Goal: Information Seeking & Learning: Learn about a topic

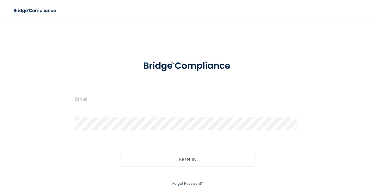
click at [116, 96] on input "email" at bounding box center [187, 98] width 225 height 13
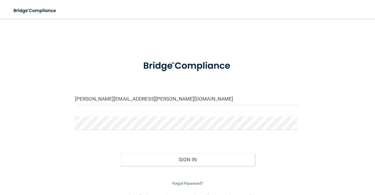
click at [74, 100] on div "[PERSON_NAME][EMAIL_ADDRESS][PERSON_NAME][DOMAIN_NAME]" at bounding box center [188, 101] width 234 height 18
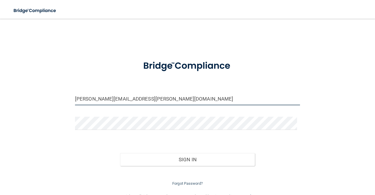
click at [75, 99] on input "timothy.doolin@ameridentco.com" at bounding box center [187, 98] width 225 height 13
type input "[EMAIL_ADDRESS][PERSON_NAME][DOMAIN_NAME]"
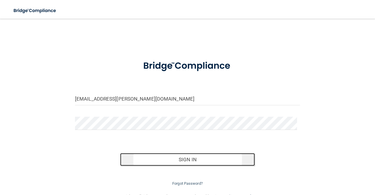
click at [163, 160] on button "Sign In" at bounding box center [187, 159] width 135 height 13
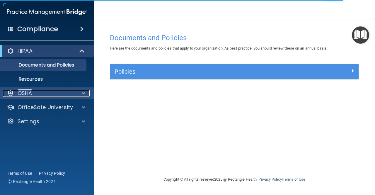
click at [77, 94] on div at bounding box center [82, 93] width 15 height 7
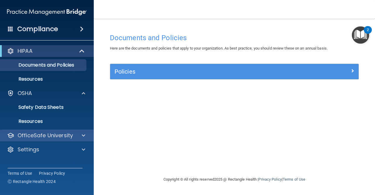
click at [60, 139] on div "OfficeSafe University" at bounding box center [47, 136] width 94 height 12
click at [83, 136] on span at bounding box center [84, 135] width 4 height 7
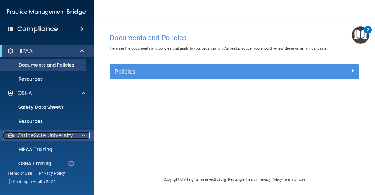
scroll to position [34, 0]
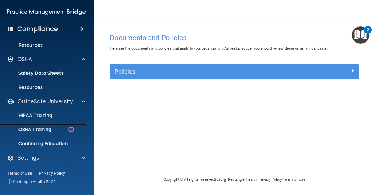
click at [63, 131] on div "OSHA Training" at bounding box center [44, 130] width 80 height 6
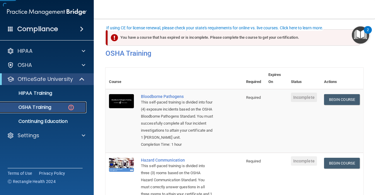
scroll to position [37, 0]
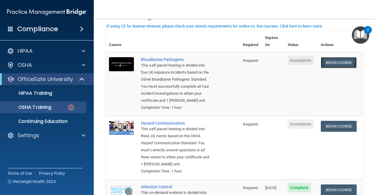
click at [338, 58] on link "Begin Course" at bounding box center [339, 62] width 36 height 11
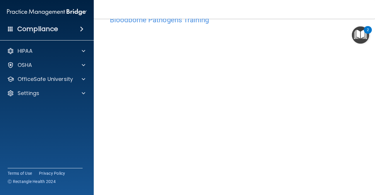
scroll to position [17, 0]
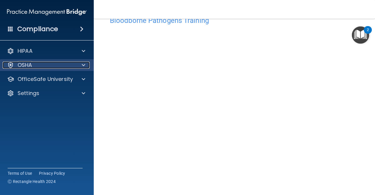
click at [76, 62] on div at bounding box center [82, 65] width 15 height 7
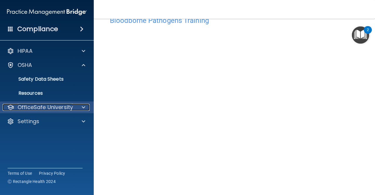
click at [78, 105] on div at bounding box center [82, 107] width 15 height 7
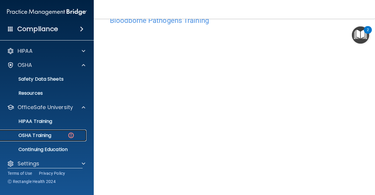
click at [48, 133] on p "OSHA Training" at bounding box center [28, 136] width 48 height 6
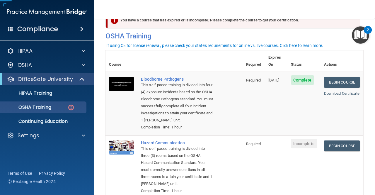
click at [267, 80] on td "08/25/2026" at bounding box center [276, 104] width 23 height 64
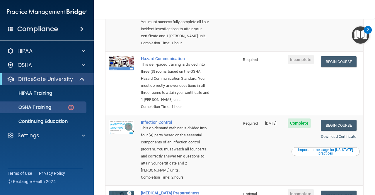
scroll to position [102, 0]
click at [329, 59] on link "Begin Course" at bounding box center [339, 61] width 36 height 11
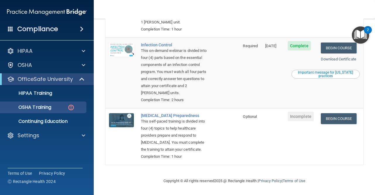
scroll to position [90, 0]
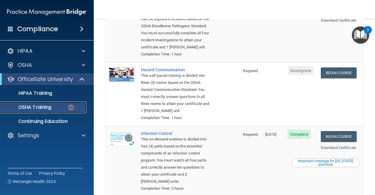
click at [50, 109] on p "OSHA Training" at bounding box center [28, 107] width 48 height 6
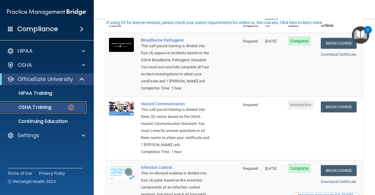
scroll to position [23, 0]
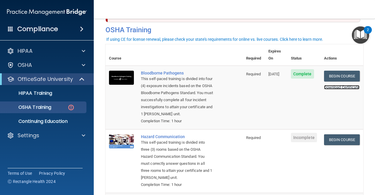
click at [328, 85] on link "Download Certificate" at bounding box center [341, 87] width 35 height 4
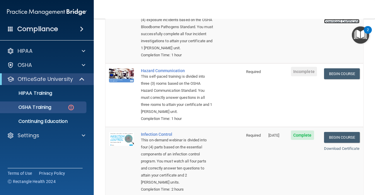
scroll to position [92, 0]
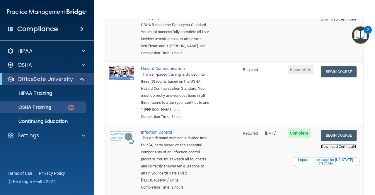
click at [336, 149] on link "Download Certificate" at bounding box center [338, 146] width 35 height 4
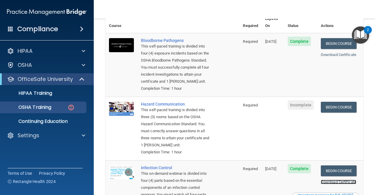
scroll to position [55, 0]
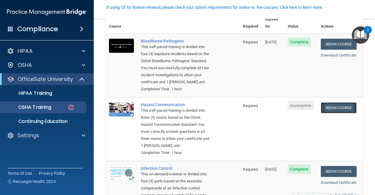
click at [337, 108] on link "Begin Course" at bounding box center [339, 107] width 36 height 11
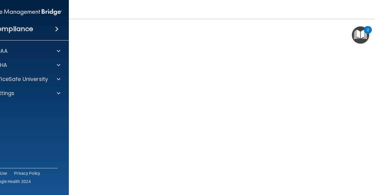
scroll to position [46, 0]
click at [358, 35] on img "Open Resource Center, 2 new notifications" at bounding box center [360, 34] width 17 height 17
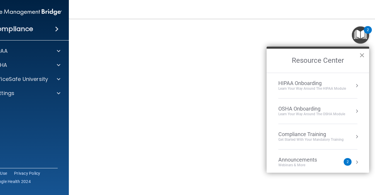
click at [361, 52] on button "×" at bounding box center [363, 54] width 6 height 9
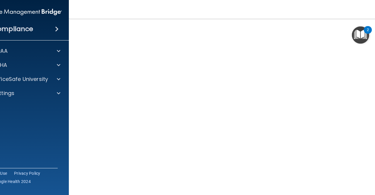
click at [368, 31] on div "2" at bounding box center [368, 34] width 2 height 8
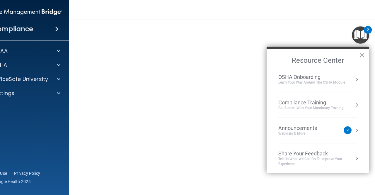
scroll to position [53, 0]
click at [363, 56] on button "×" at bounding box center [363, 54] width 6 height 9
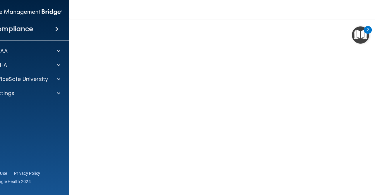
scroll to position [25, 0]
click at [57, 52] on span at bounding box center [59, 51] width 4 height 7
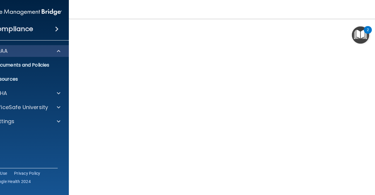
click at [54, 55] on div "HIPAA" at bounding box center [22, 51] width 94 height 12
click at [57, 52] on span at bounding box center [59, 51] width 4 height 7
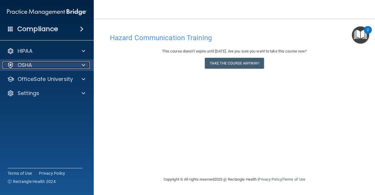
click at [58, 67] on div "OSHA" at bounding box center [39, 65] width 73 height 7
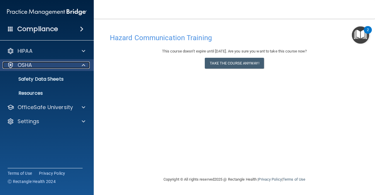
click at [58, 67] on div "OSHA" at bounding box center [39, 65] width 73 height 7
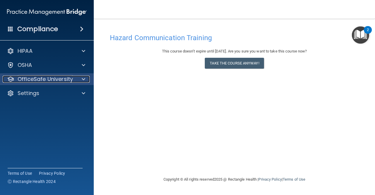
click at [75, 77] on div at bounding box center [82, 79] width 15 height 7
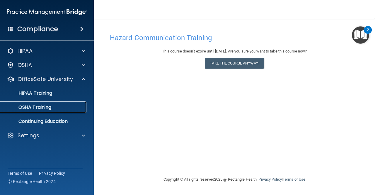
click at [43, 109] on p "OSHA Training" at bounding box center [28, 107] width 48 height 6
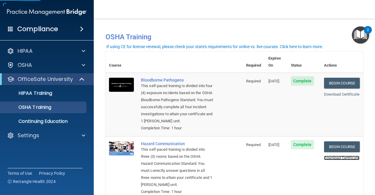
click at [326, 159] on link "Download Certificate" at bounding box center [341, 158] width 35 height 4
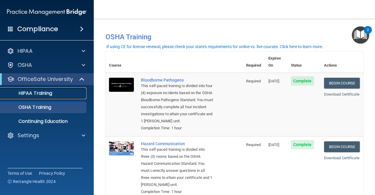
click at [39, 97] on link "HIPAA Training" at bounding box center [40, 93] width 92 height 12
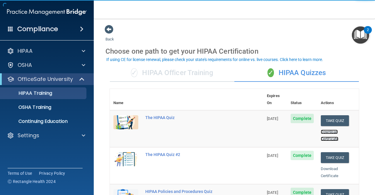
click at [325, 130] on link "Download Certificate" at bounding box center [330, 135] width 18 height 11
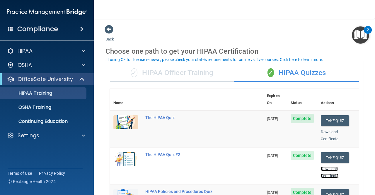
click at [321, 169] on link "Download Certificate" at bounding box center [330, 172] width 18 height 11
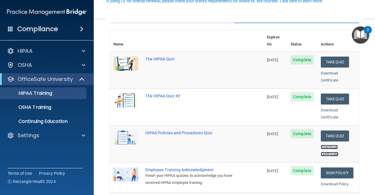
click at [323, 145] on link "Download Certificate" at bounding box center [330, 150] width 18 height 11
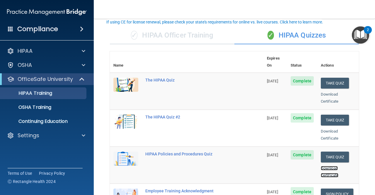
scroll to position [0, 0]
